Goal: Navigation & Orientation: Find specific page/section

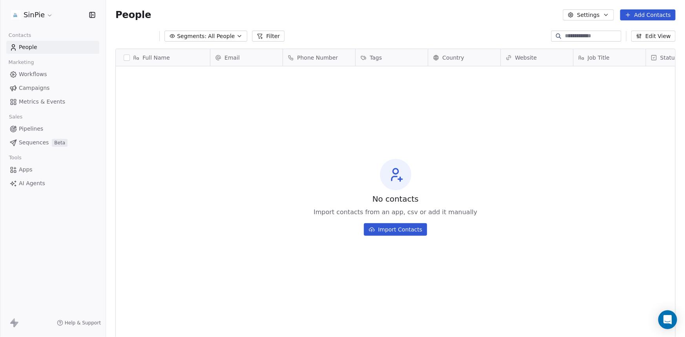
scroll to position [291, 573]
click at [29, 89] on span "Campaigns" at bounding box center [34, 88] width 31 height 8
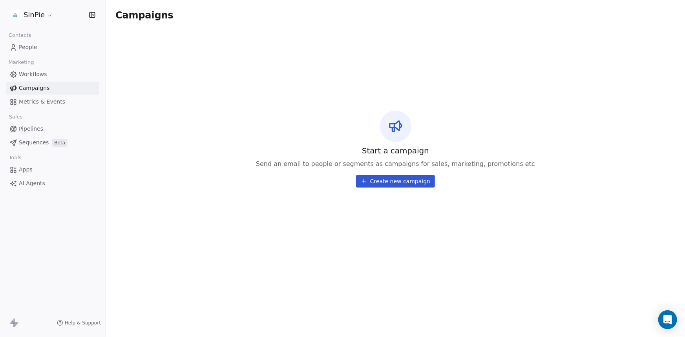
click at [47, 16] on html "SinPie Contacts People Marketing Workflows Campaigns Metrics & Events Sales Pip…" at bounding box center [342, 168] width 685 height 337
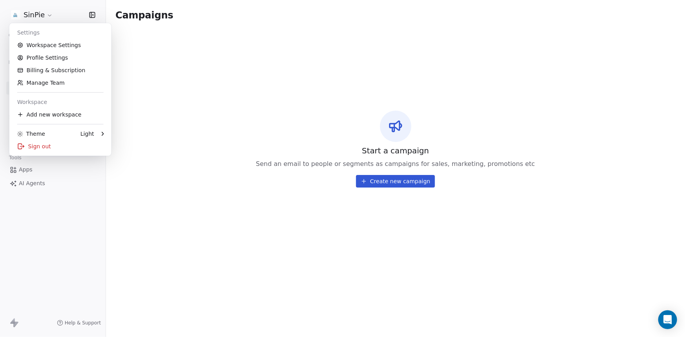
click at [47, 16] on html "SinPie Contacts People Marketing Workflows Campaigns Metrics & Events Sales Pip…" at bounding box center [342, 168] width 685 height 337
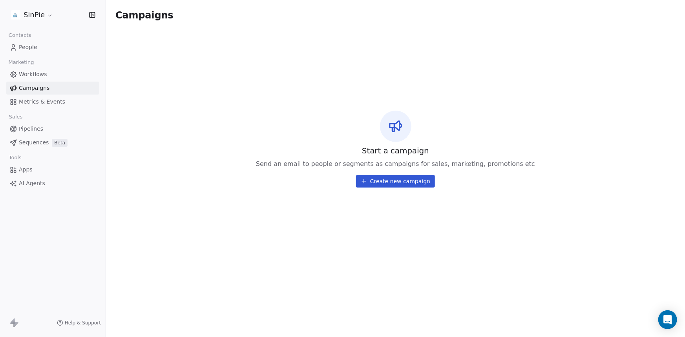
click at [25, 47] on span "People" at bounding box center [28, 47] width 18 height 8
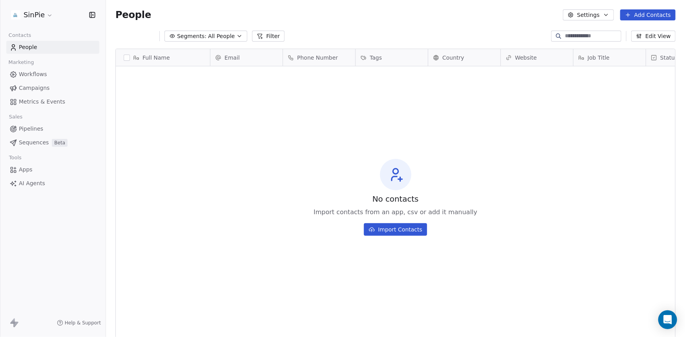
scroll to position [291, 573]
click at [231, 36] on icon "button" at bounding box center [234, 36] width 6 height 6
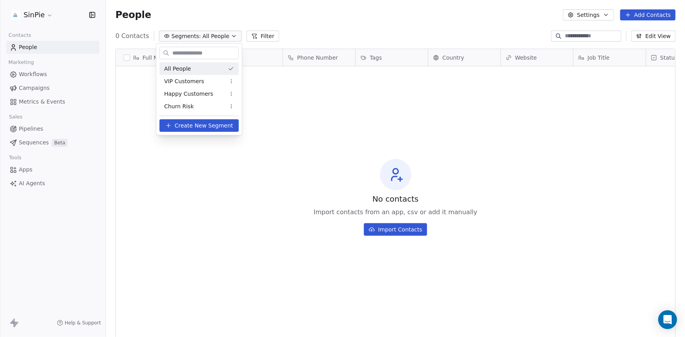
click at [227, 36] on html "SinPie Contacts People Marketing Workflows Campaigns Metrics & Events Sales Pip…" at bounding box center [342, 168] width 685 height 337
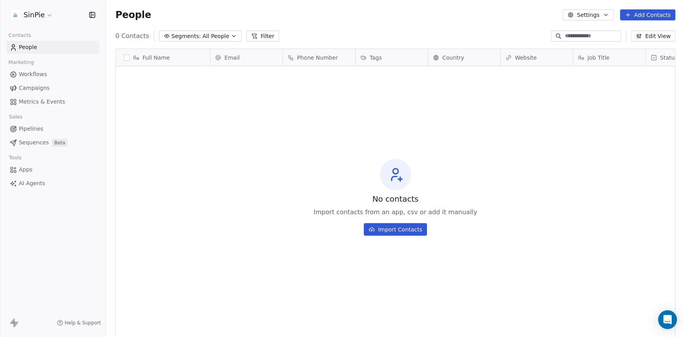
click at [357, 15] on div "People Settings Add Contacts" at bounding box center [395, 14] width 560 height 11
